Goal: Answer question/provide support: Share knowledge or assist other users

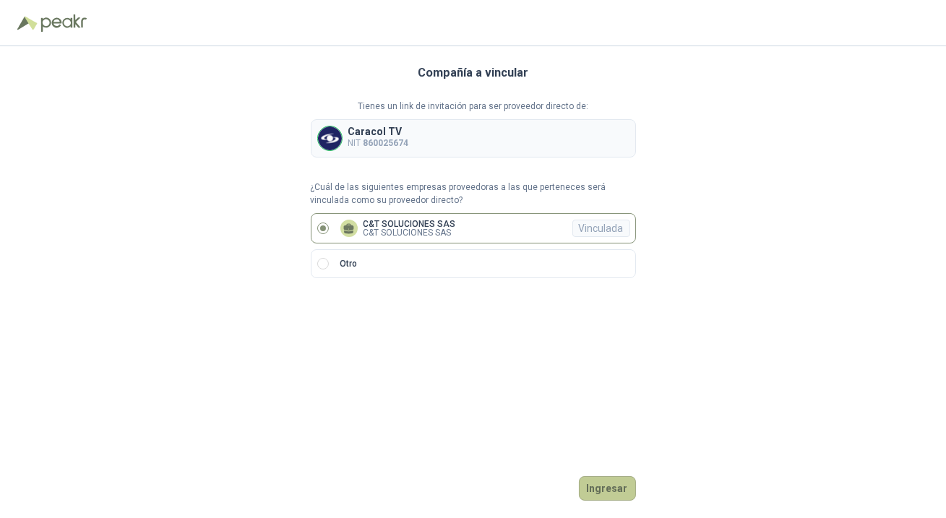
click at [613, 492] on button "Ingresar" at bounding box center [607, 488] width 57 height 25
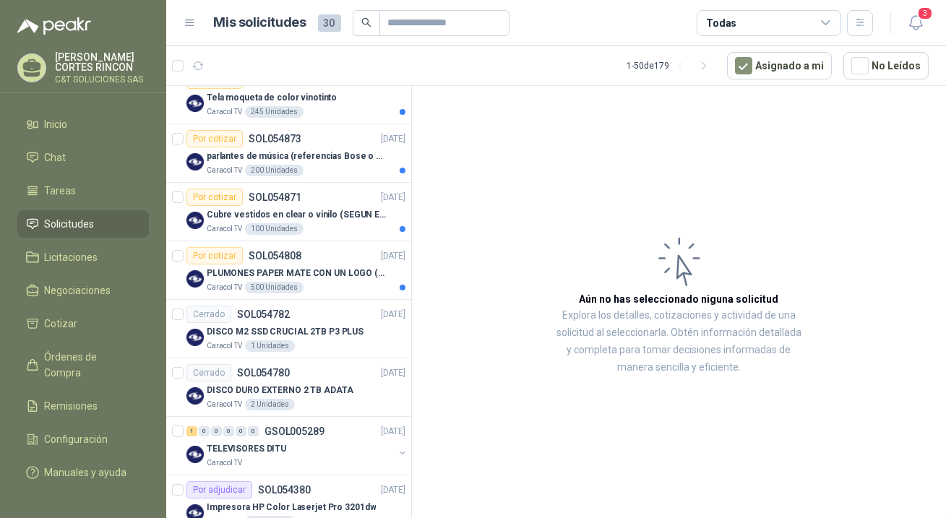
scroll to position [394, 0]
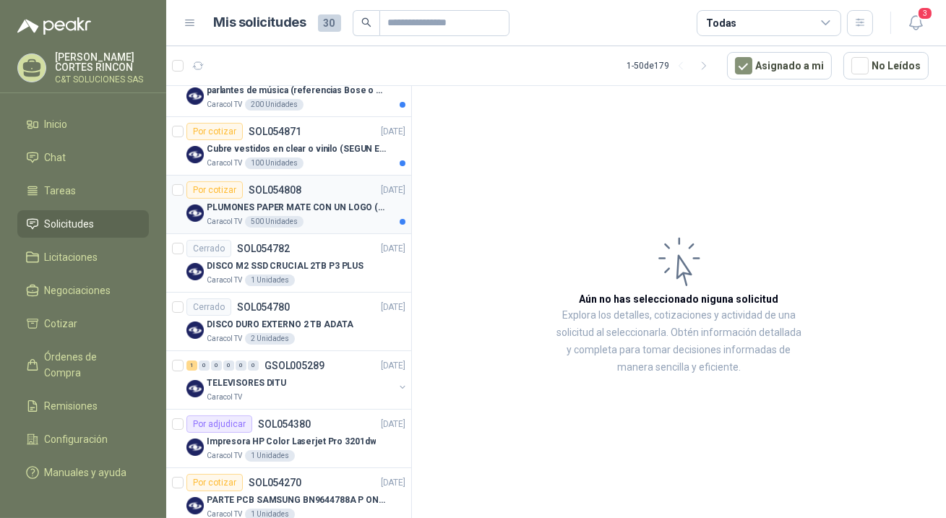
click at [218, 188] on div "Por cotizar" at bounding box center [215, 189] width 56 height 17
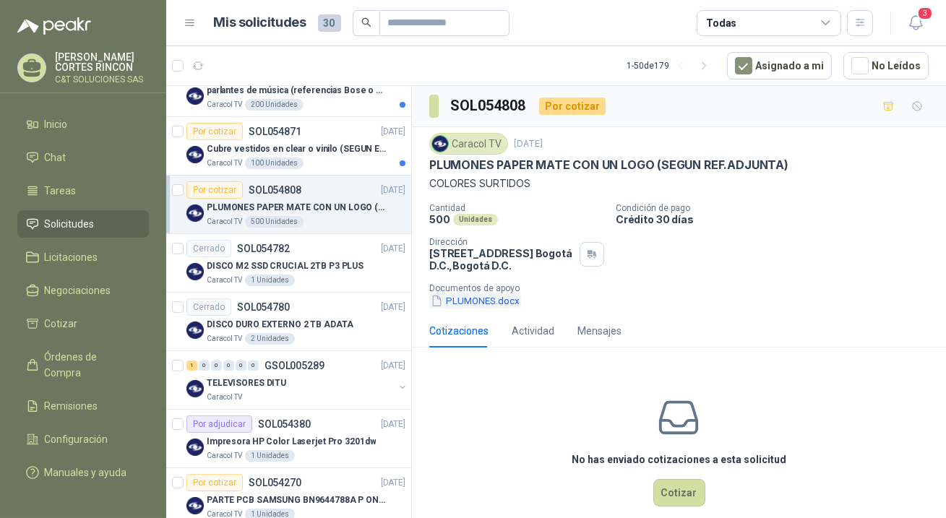
click at [463, 299] on button "PLUMONES.docx" at bounding box center [475, 301] width 92 height 15
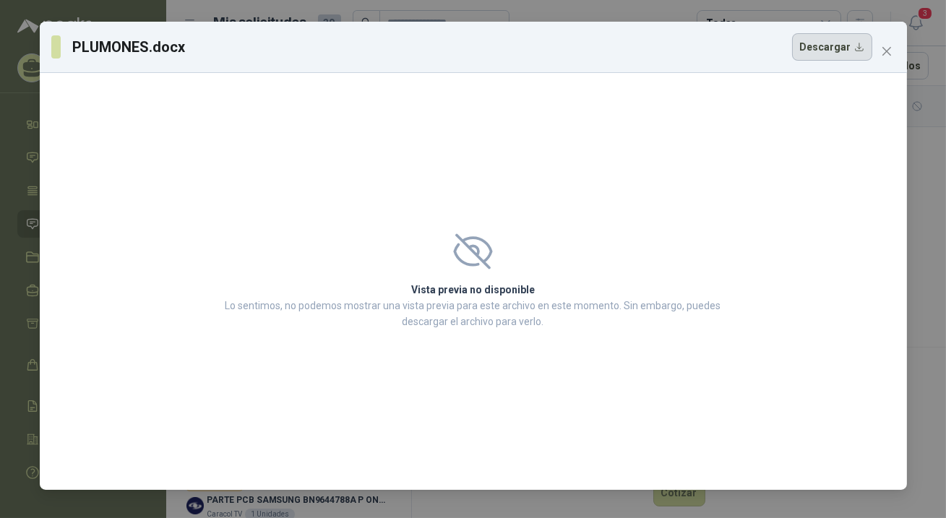
click at [819, 49] on button "Descargar" at bounding box center [832, 46] width 80 height 27
click at [883, 46] on icon "close" at bounding box center [887, 52] width 12 height 12
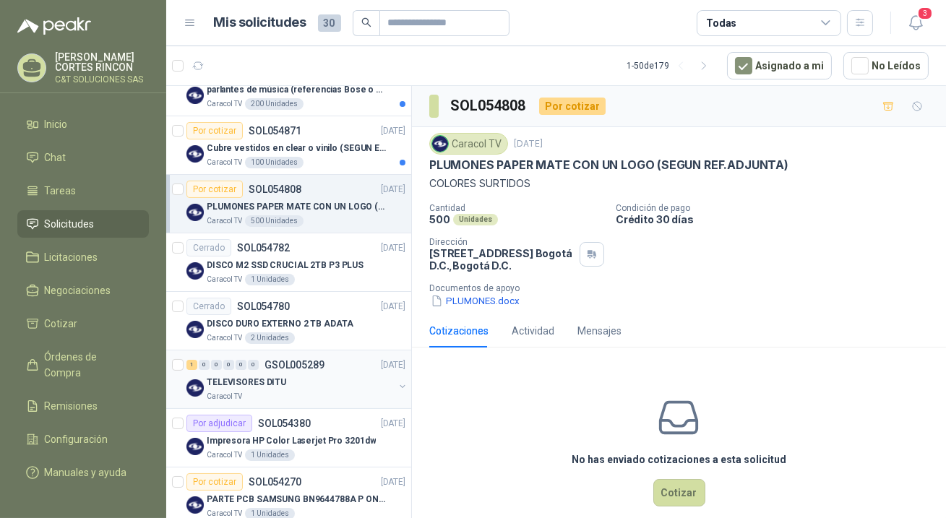
scroll to position [394, 0]
click at [221, 132] on div "Por cotizar" at bounding box center [215, 131] width 56 height 17
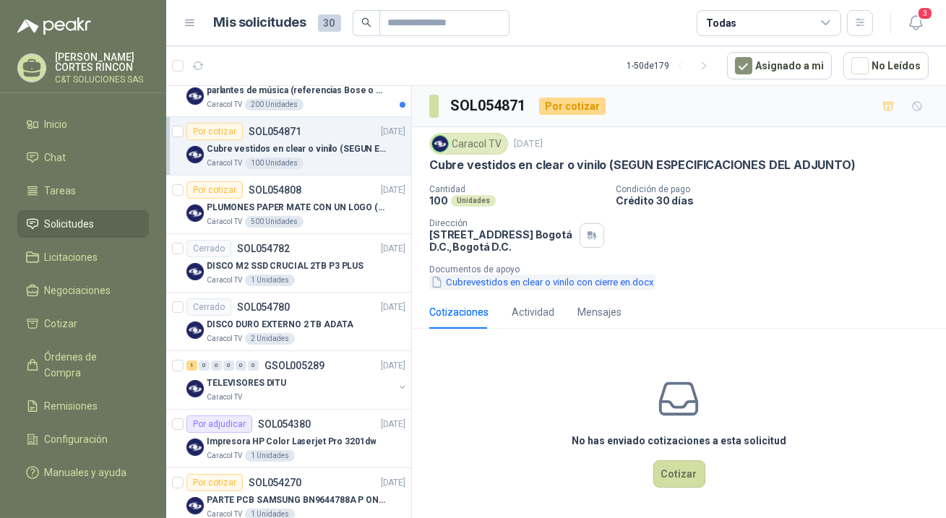
click at [452, 277] on button "Cubrevestidos en clear o vinilo con cierre en.docx" at bounding box center [542, 282] width 226 height 15
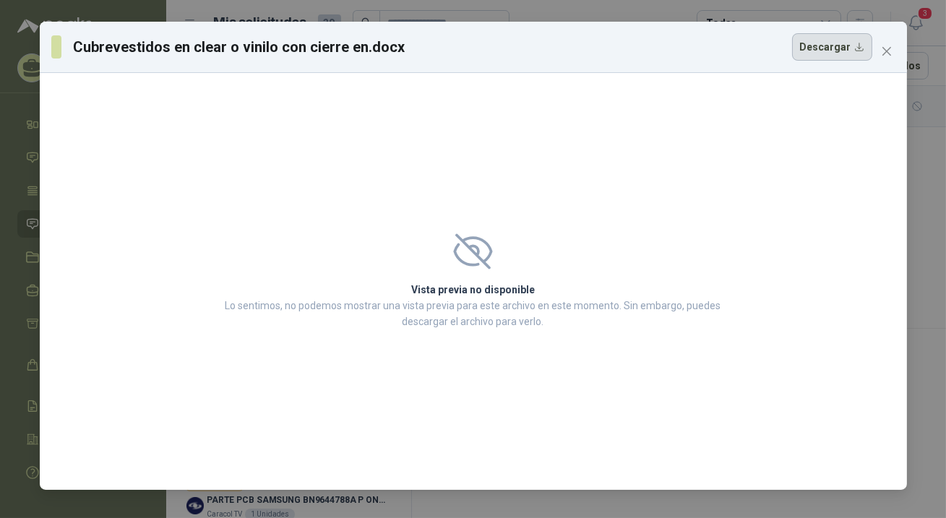
click at [827, 51] on button "Descargar" at bounding box center [832, 46] width 80 height 27
click at [887, 49] on icon "close" at bounding box center [887, 52] width 12 height 12
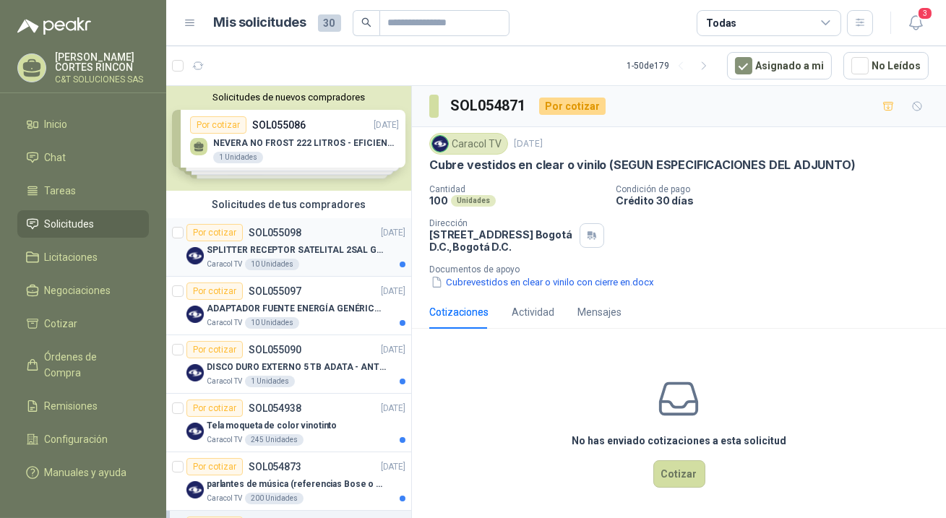
click at [221, 231] on div "Por cotizar" at bounding box center [215, 232] width 56 height 17
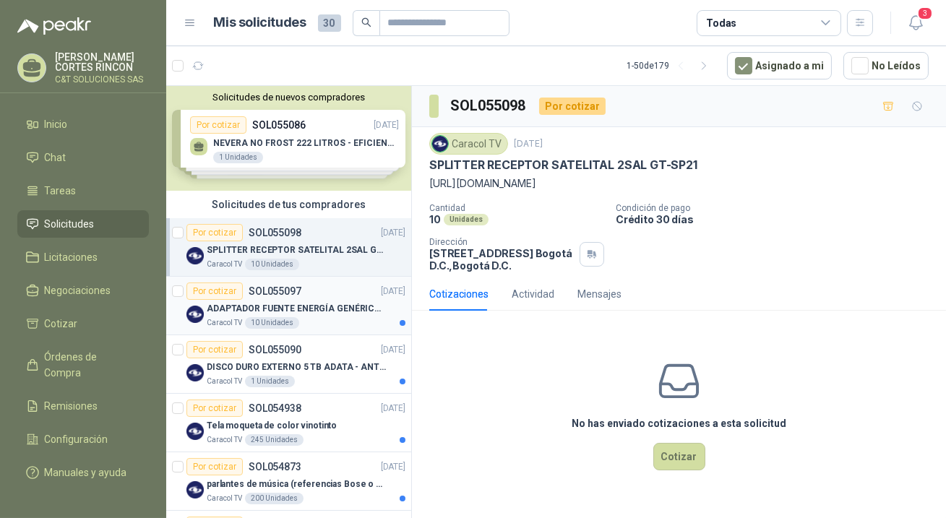
click at [224, 289] on div "Por cotizar" at bounding box center [215, 291] width 56 height 17
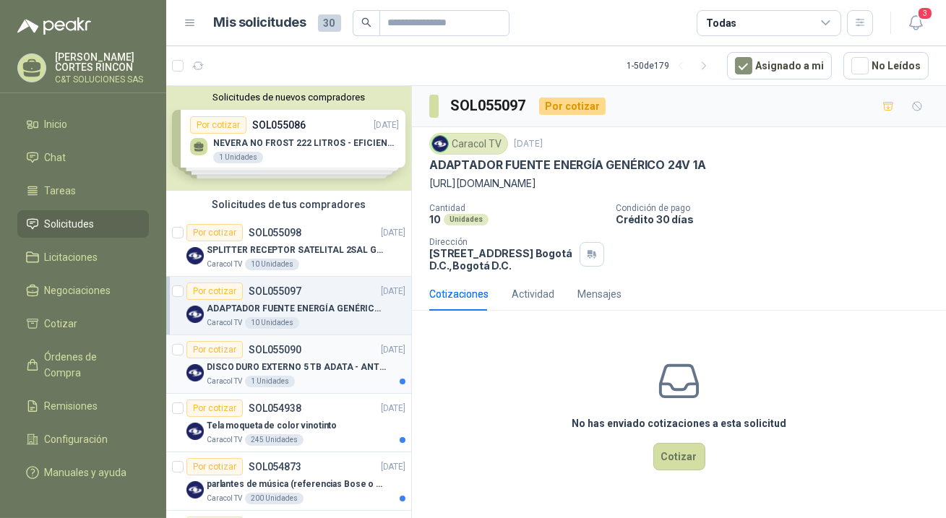
click at [227, 343] on div "Por cotizar" at bounding box center [215, 349] width 56 height 17
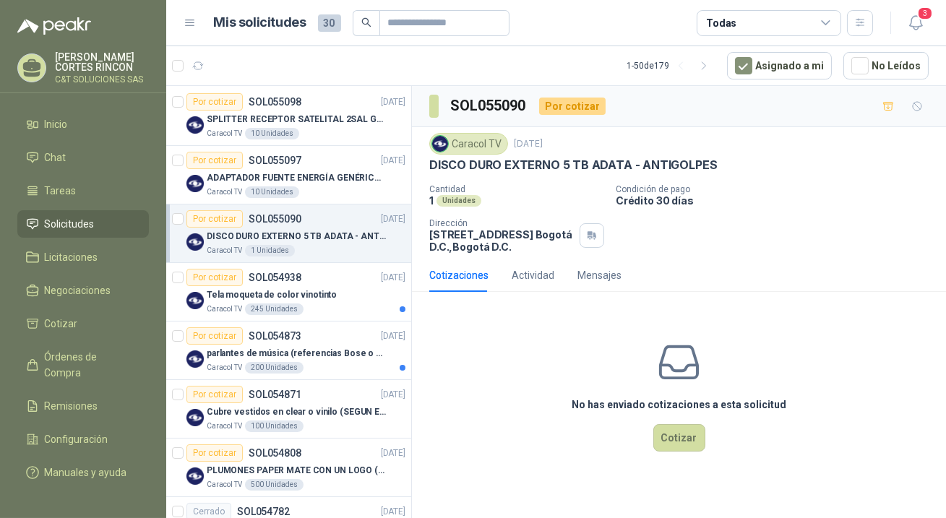
scroll to position [65, 0]
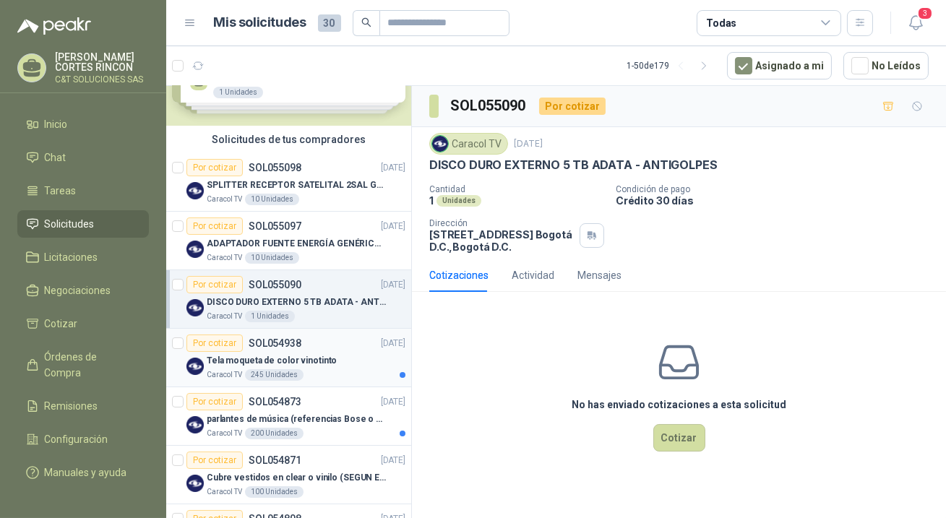
click at [218, 343] on div "Por cotizar" at bounding box center [215, 343] width 56 height 17
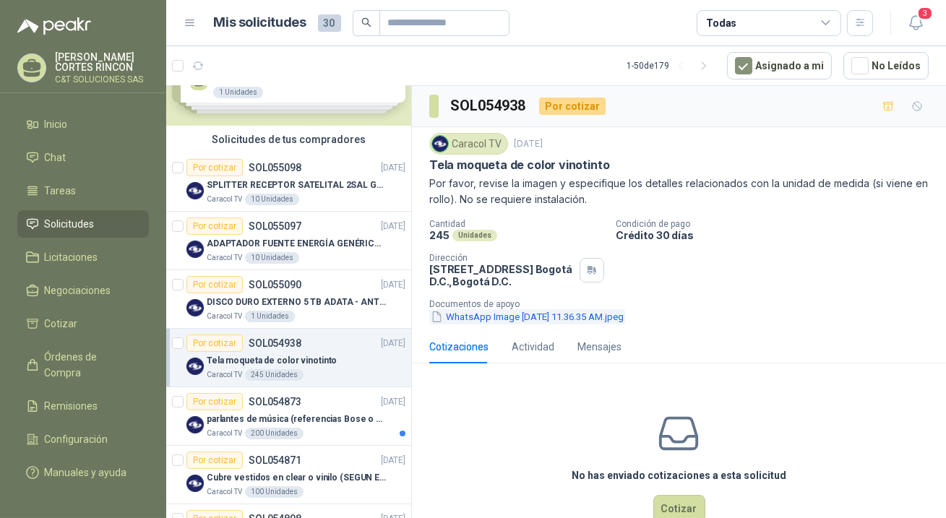
click at [479, 317] on button "WhatsApp Image [DATE] 11.36.35 AM.jpeg" at bounding box center [527, 316] width 196 height 15
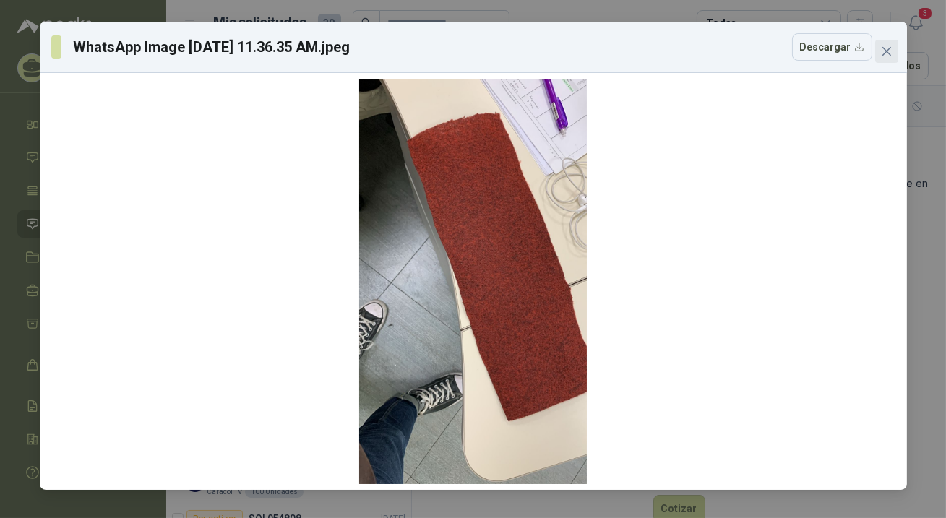
click at [886, 43] on button "Close" at bounding box center [887, 51] width 23 height 23
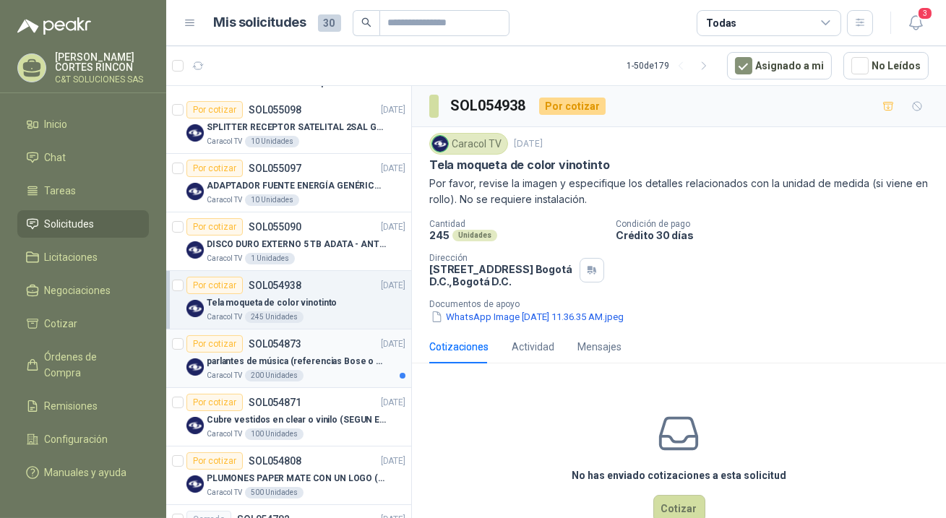
scroll to position [131, 0]
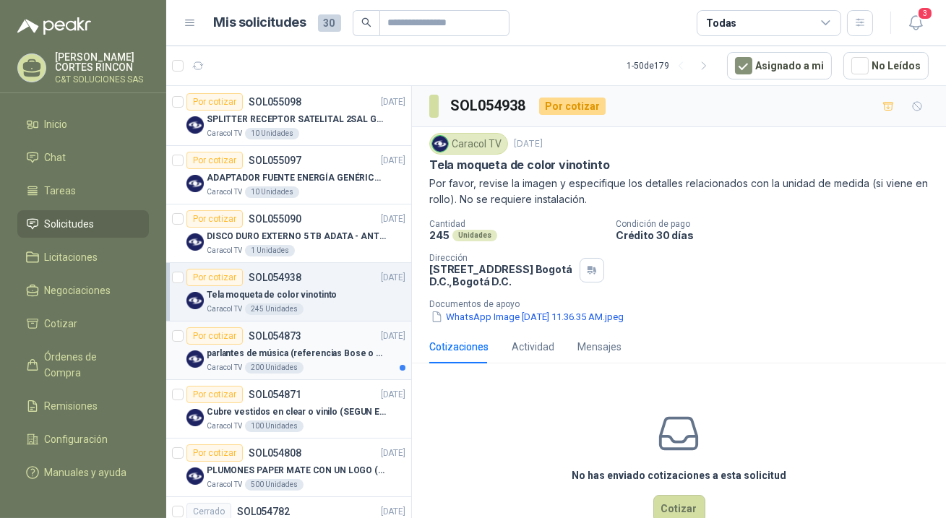
click at [210, 332] on div "Por cotizar" at bounding box center [215, 336] width 56 height 17
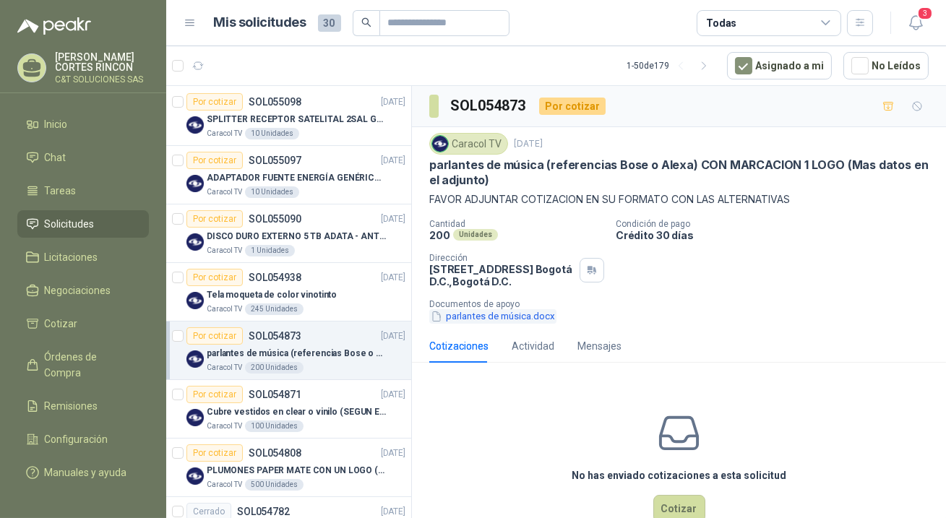
click at [463, 317] on button "parlantes de música.docx" at bounding box center [492, 316] width 127 height 15
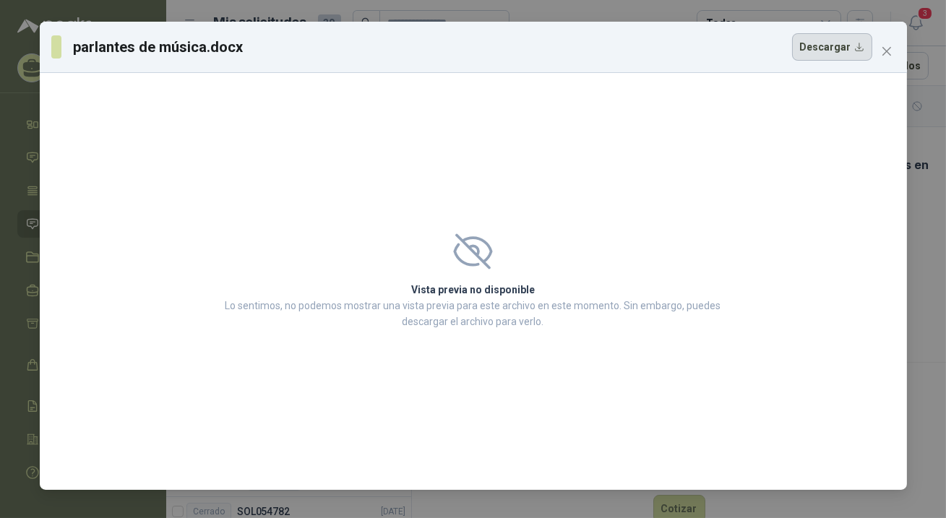
click at [818, 43] on button "Descargar" at bounding box center [832, 46] width 80 height 27
click at [884, 53] on icon "close" at bounding box center [886, 51] width 9 height 9
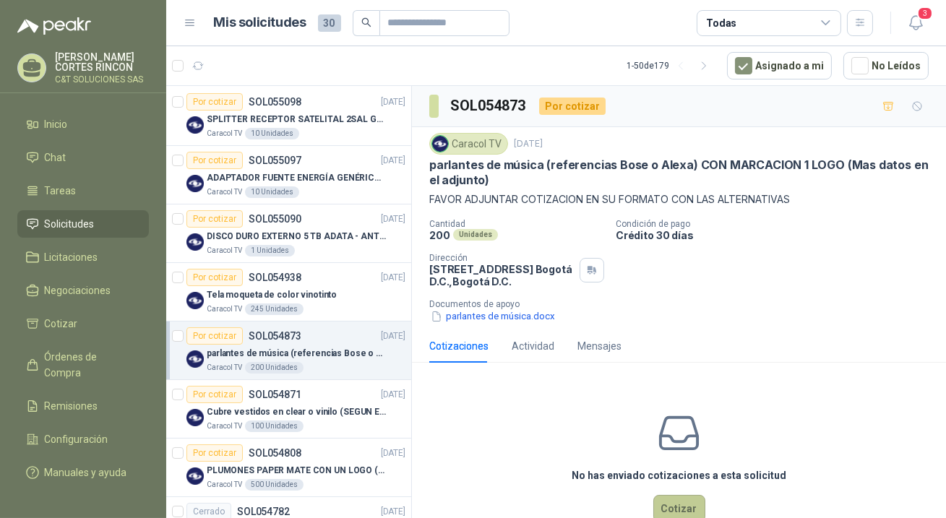
click at [679, 508] on button "Cotizar" at bounding box center [680, 508] width 52 height 27
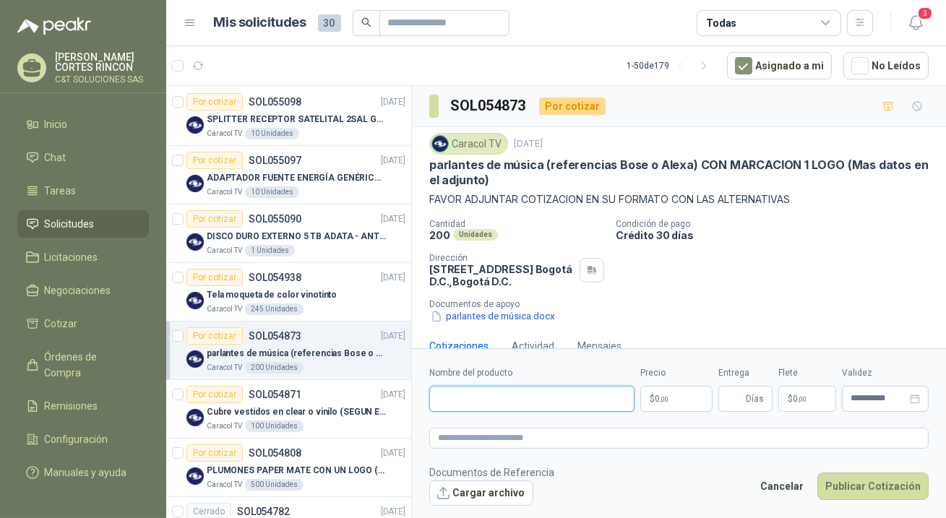
click at [489, 404] on input "Nombre del producto" at bounding box center [531, 399] width 205 height 26
click at [480, 404] on input "Nombre del producto" at bounding box center [531, 399] width 205 height 26
paste input "**********"
type input "**********"
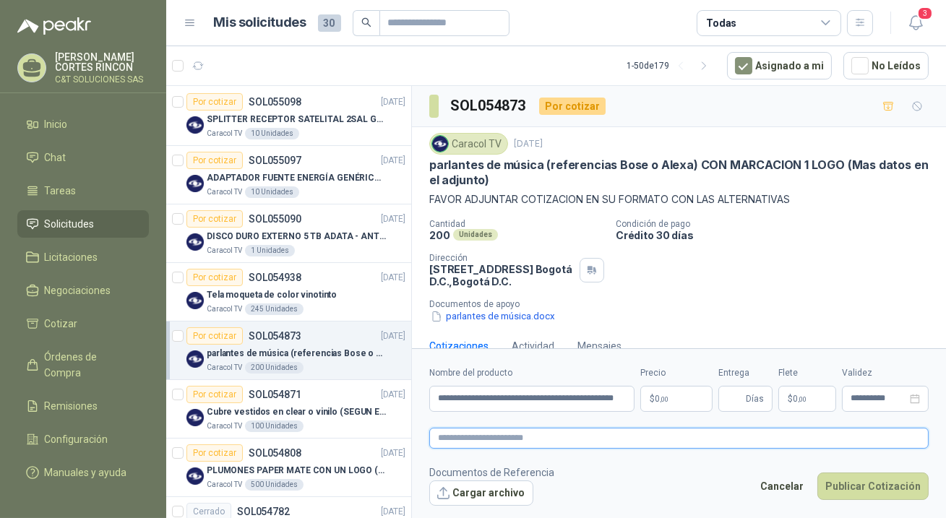
scroll to position [0, 0]
click at [480, 435] on textarea at bounding box center [679, 438] width 500 height 21
paste textarea "**********"
type textarea "**********"
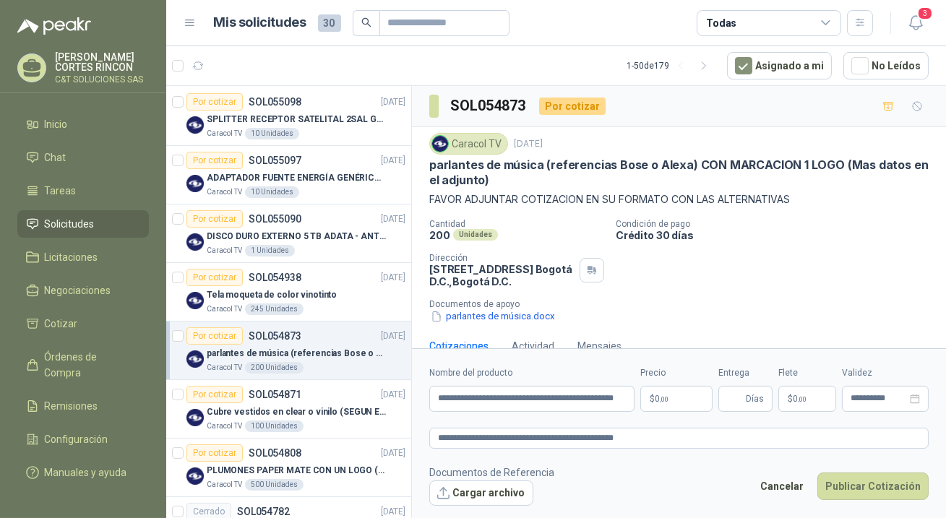
click at [665, 403] on span ",00" at bounding box center [664, 399] width 9 height 8
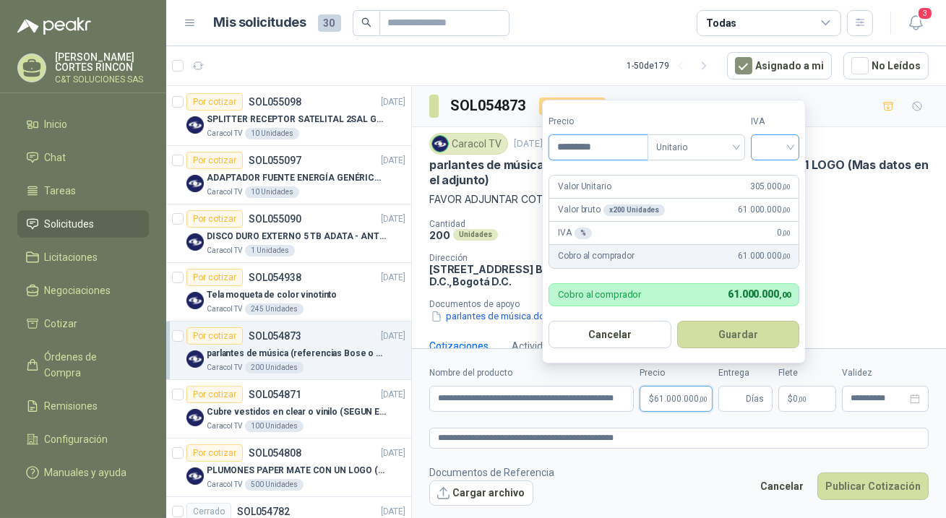
type input "*********"
click at [788, 154] on input "search" at bounding box center [776, 146] width 32 height 22
click at [772, 174] on div "19%" at bounding box center [779, 178] width 27 height 16
click at [737, 401] on input "Entrega" at bounding box center [735, 399] width 16 height 25
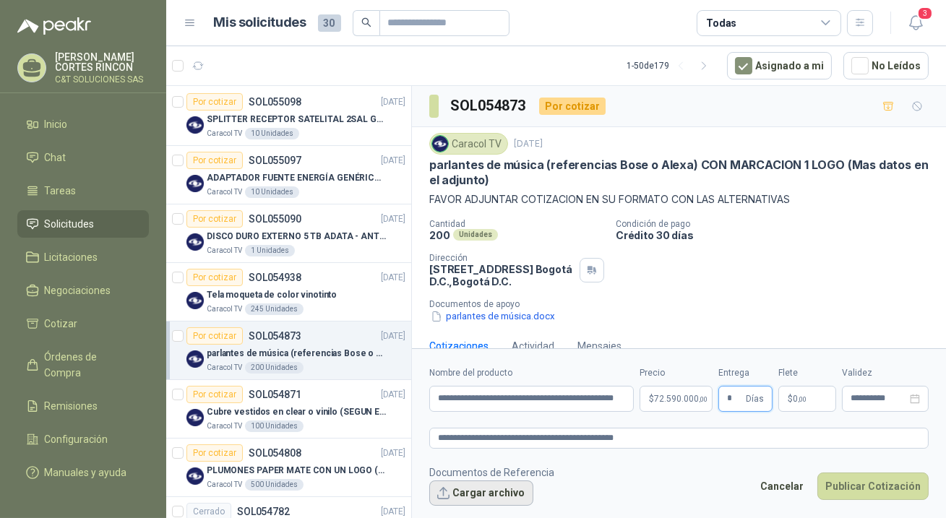
type input "*"
click at [483, 495] on button "Cargar archivo" at bounding box center [481, 494] width 104 height 26
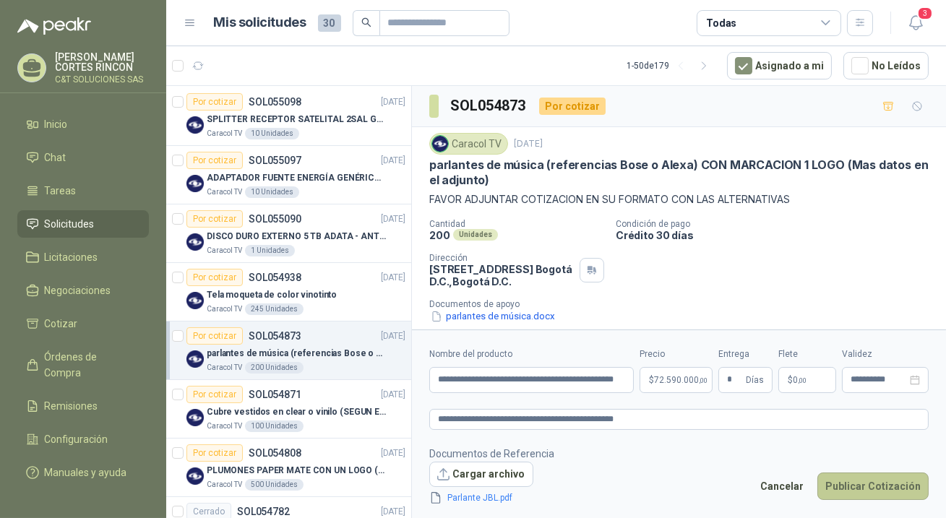
click at [891, 490] on button "Publicar Cotización" at bounding box center [873, 486] width 111 height 27
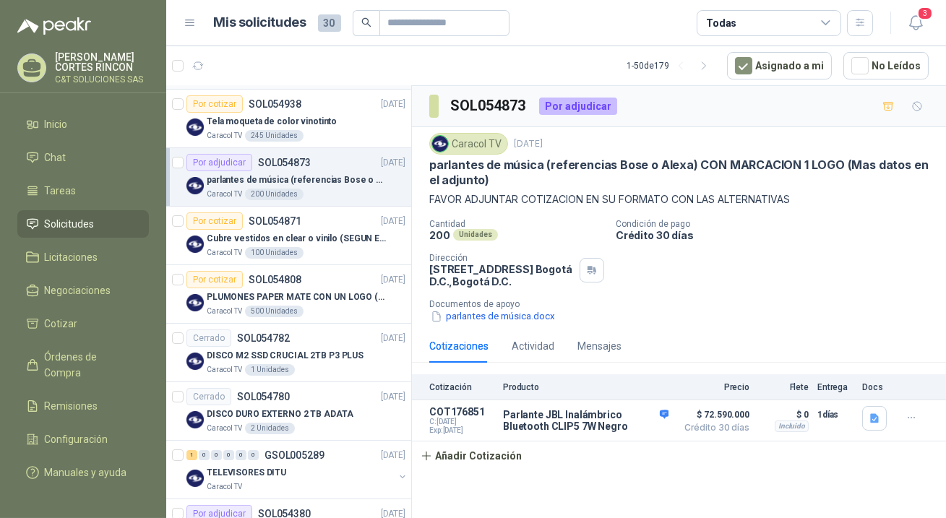
scroll to position [328, 0]
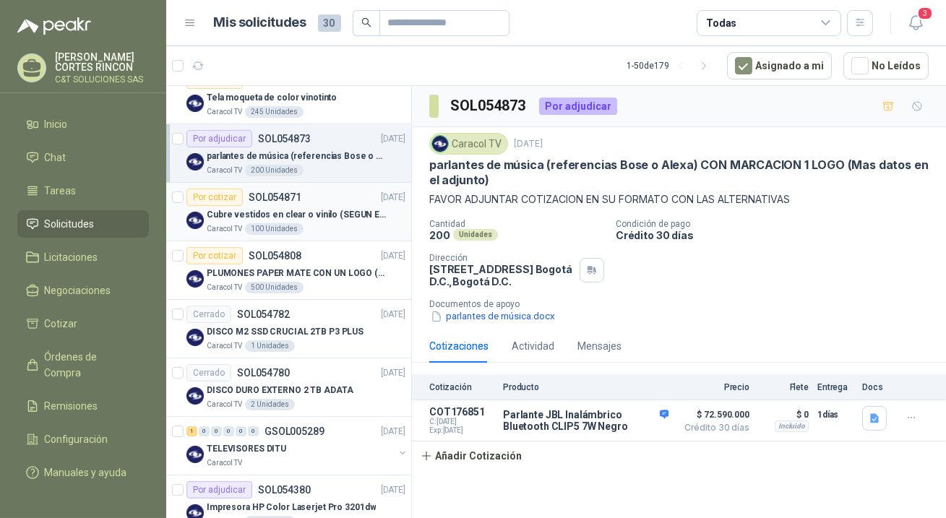
click at [221, 197] on div "Por cotizar" at bounding box center [215, 197] width 56 height 17
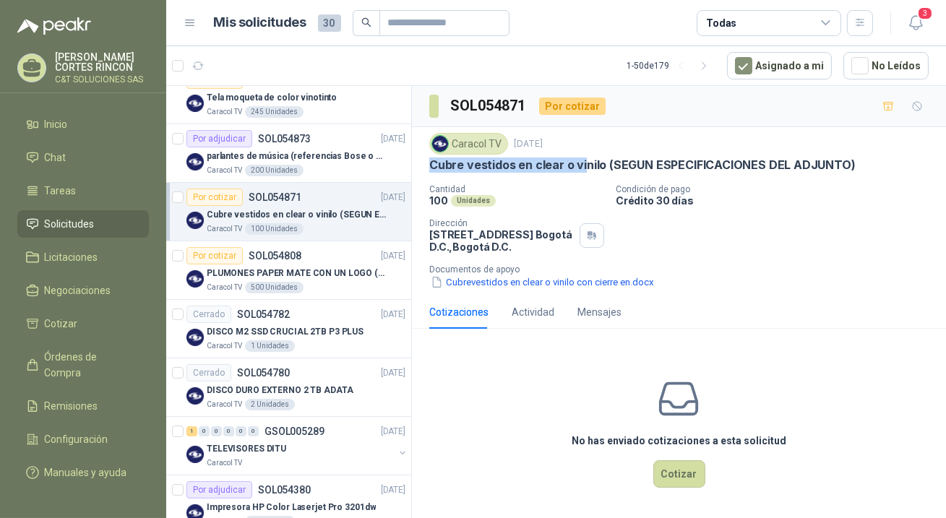
drag, startPoint x: 430, startPoint y: 165, endPoint x: 565, endPoint y: 184, distance: 136.5
click at [587, 168] on p "Cubre vestidos en clear o vinilo (SEGUN ESPECIFICACIONES DEL ADJUNTO)" at bounding box center [642, 165] width 427 height 15
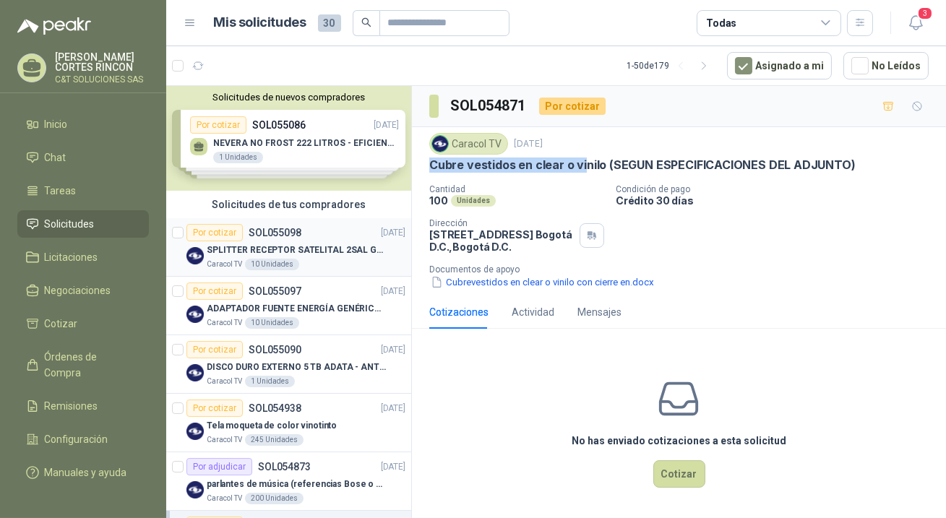
click at [217, 231] on div "Por cotizar" at bounding box center [215, 232] width 56 height 17
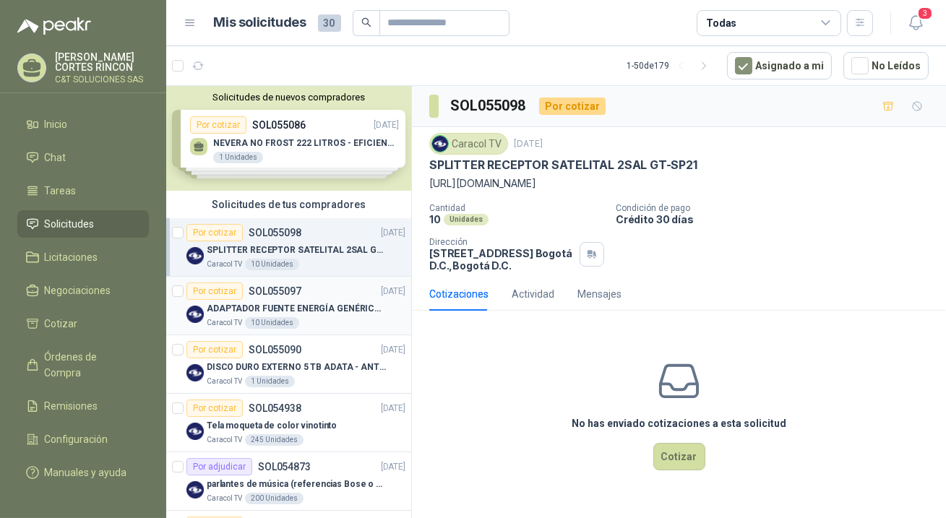
click at [217, 290] on div "Por cotizar" at bounding box center [215, 291] width 56 height 17
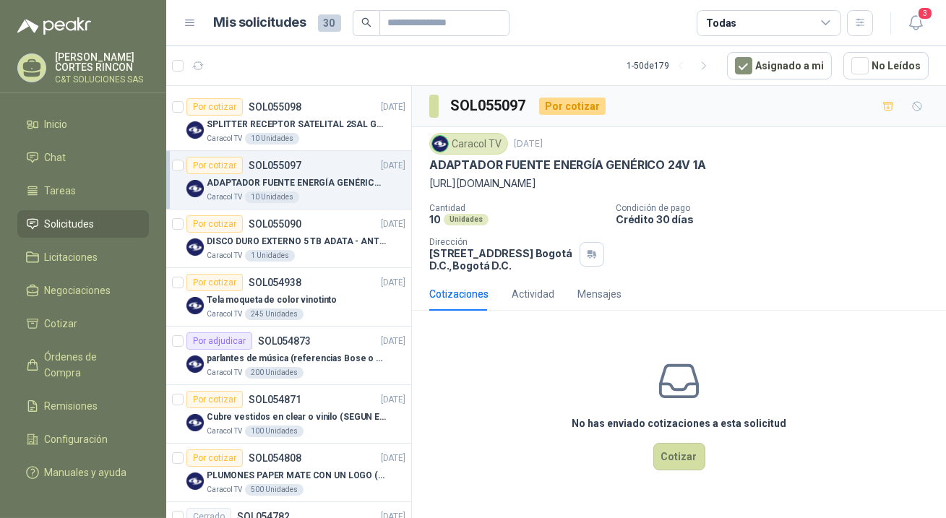
scroll to position [131, 0]
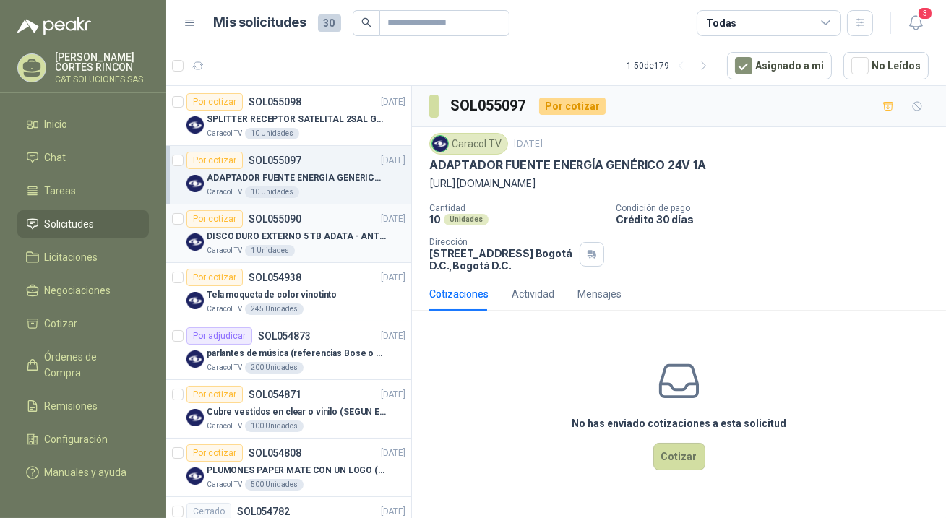
click at [219, 218] on div "Por cotizar" at bounding box center [215, 218] width 56 height 17
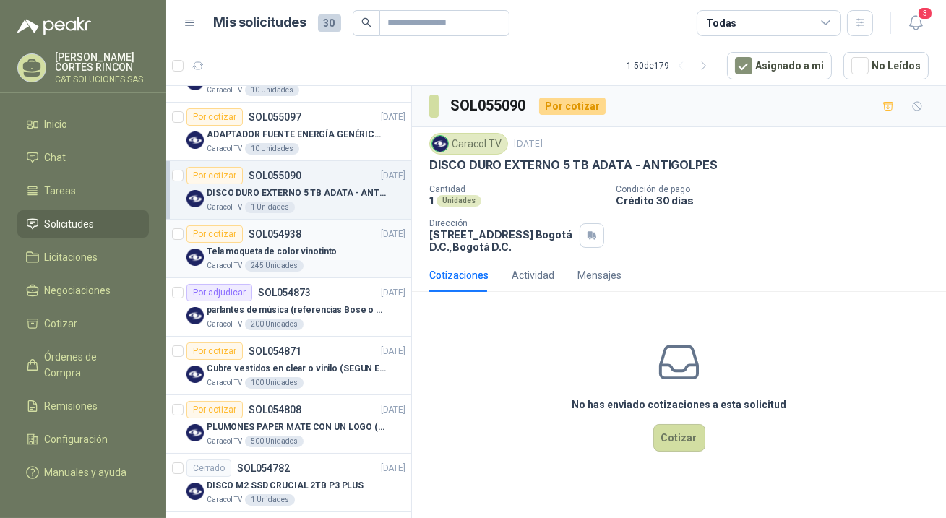
scroll to position [197, 0]
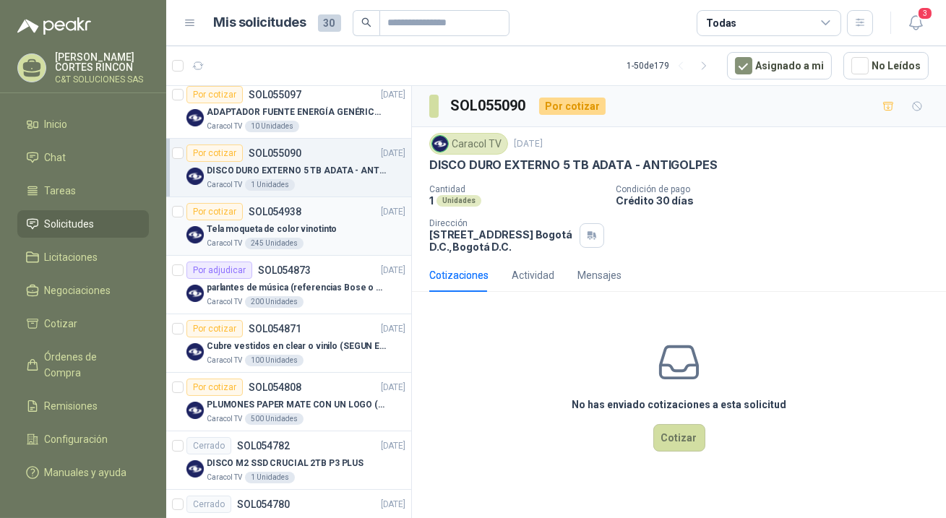
click at [214, 216] on div "Por cotizar" at bounding box center [215, 211] width 56 height 17
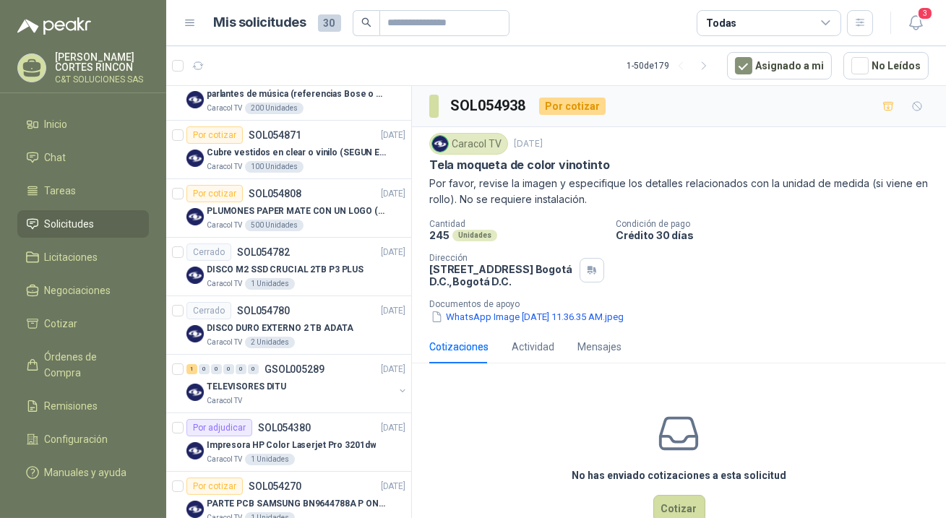
scroll to position [394, 0]
